Goal: Navigation & Orientation: Find specific page/section

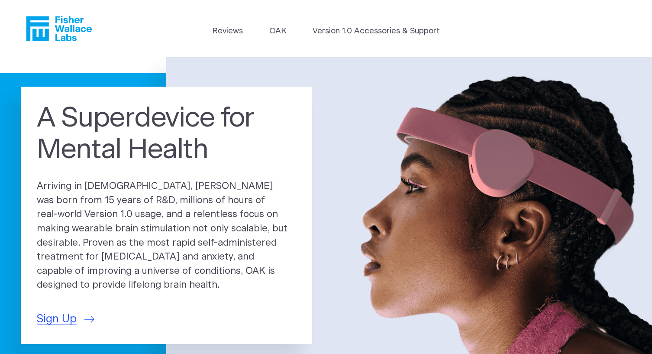
click at [49, 25] on icon "Fisher Wallace" at bounding box center [59, 28] width 66 height 25
click at [280, 30] on link "OAK" at bounding box center [277, 31] width 17 height 12
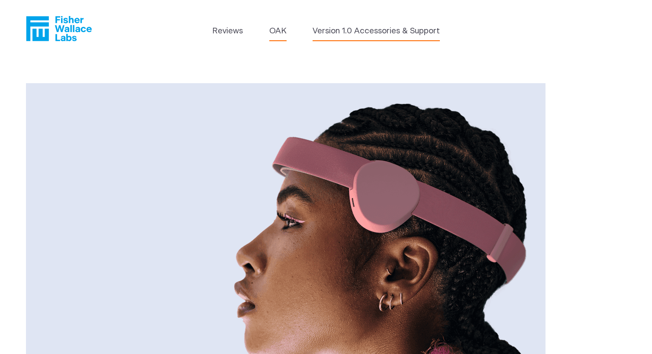
click at [334, 32] on link "Version 1.0 Accessories & Support" at bounding box center [376, 31] width 127 height 12
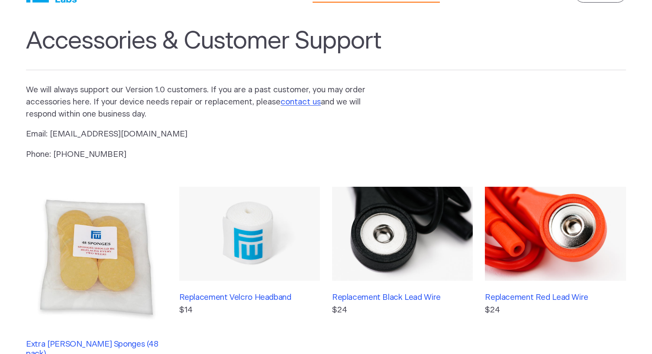
scroll to position [39, 0]
